Goal: Task Accomplishment & Management: Manage account settings

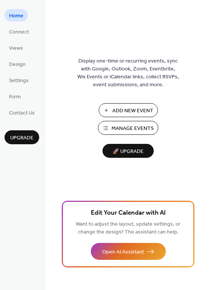
click at [120, 128] on span "Manage Events" at bounding box center [132, 129] width 42 height 8
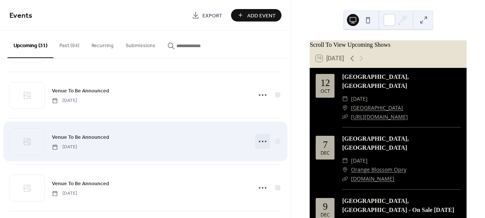
scroll to position [1247, 0]
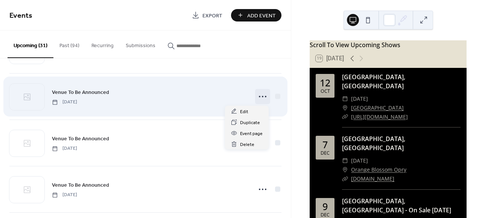
click at [263, 95] on icon at bounding box center [263, 96] width 12 height 12
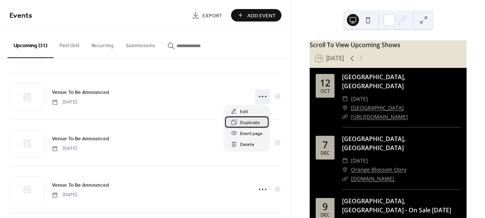
click at [247, 123] on span "Duplicate" at bounding box center [250, 123] width 20 height 8
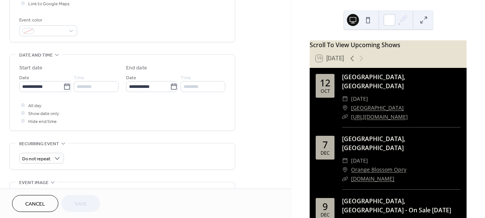
scroll to position [191, 0]
click at [64, 88] on icon at bounding box center [67, 86] width 6 height 6
click at [63, 88] on input "**********" at bounding box center [41, 86] width 44 height 11
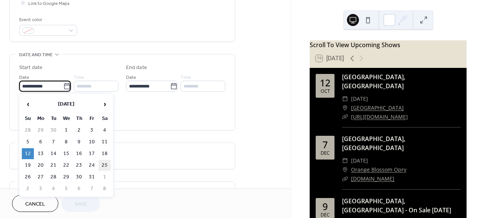
click at [107, 166] on td "25" at bounding box center [105, 165] width 12 height 11
type input "**********"
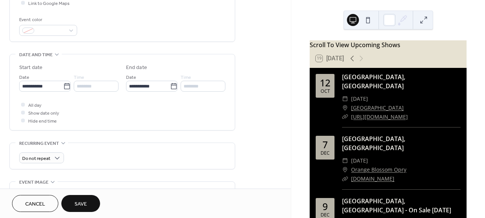
click at [86, 200] on span "Save" at bounding box center [81, 204] width 12 height 8
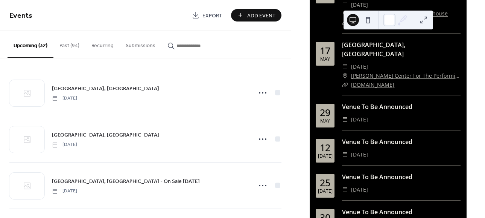
scroll to position [1303, 0]
